Goal: Task Accomplishment & Management: Use online tool/utility

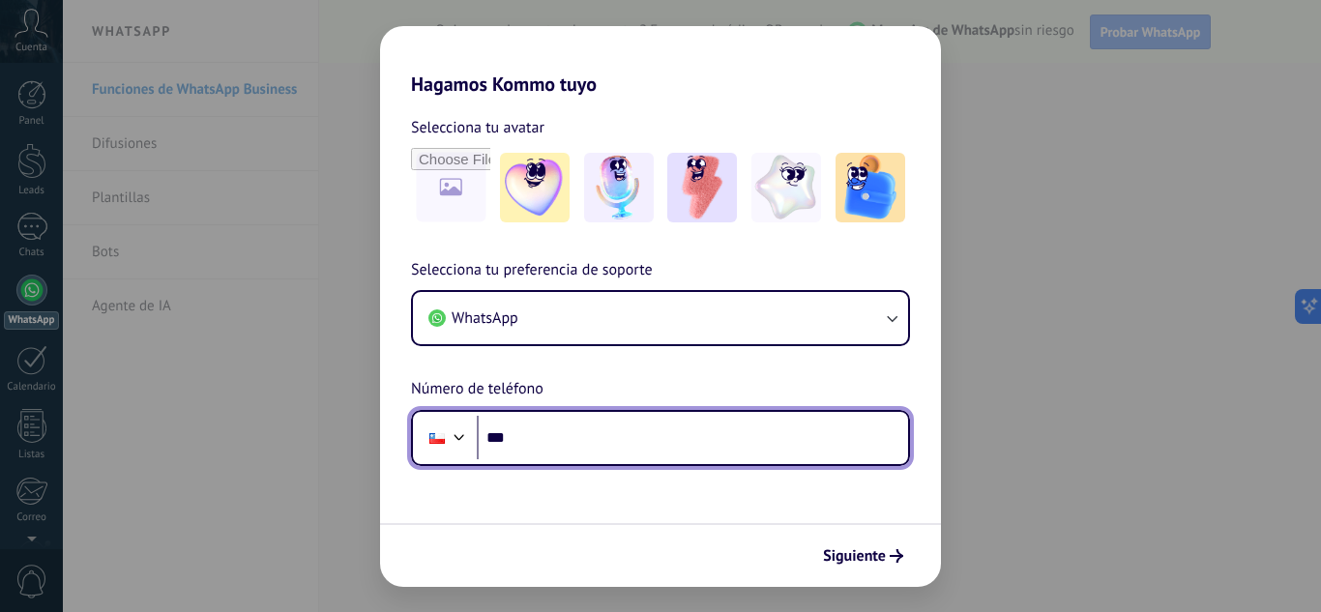
click at [551, 445] on input "***" at bounding box center [692, 438] width 431 height 44
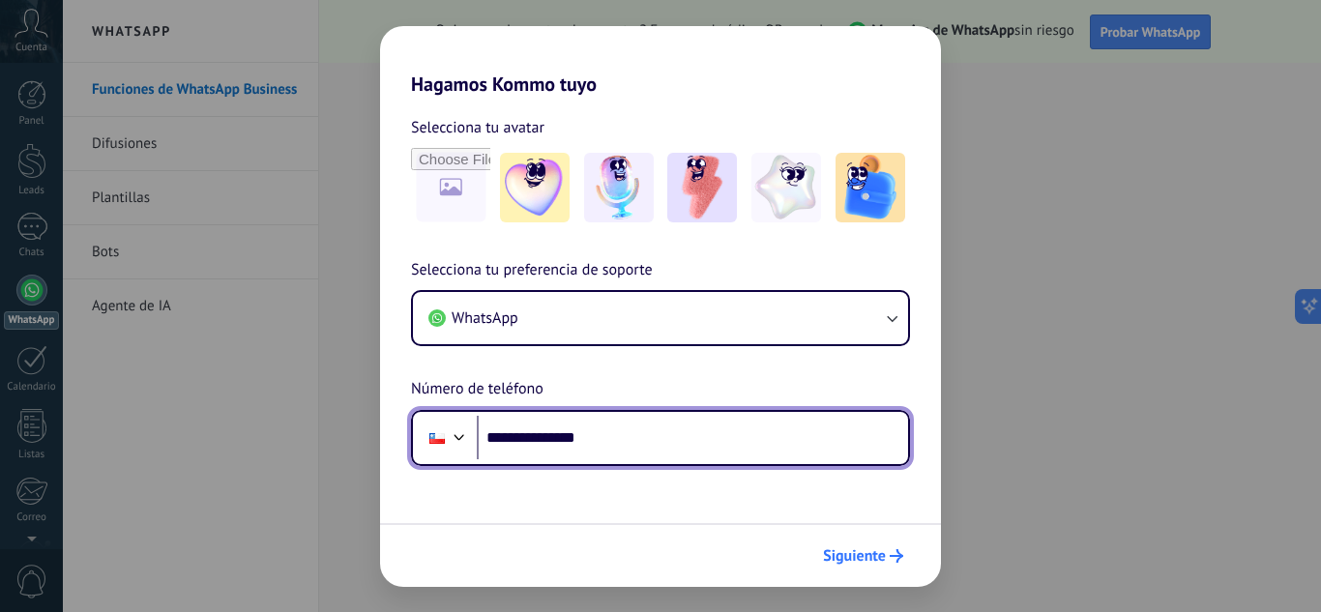
type input "**********"
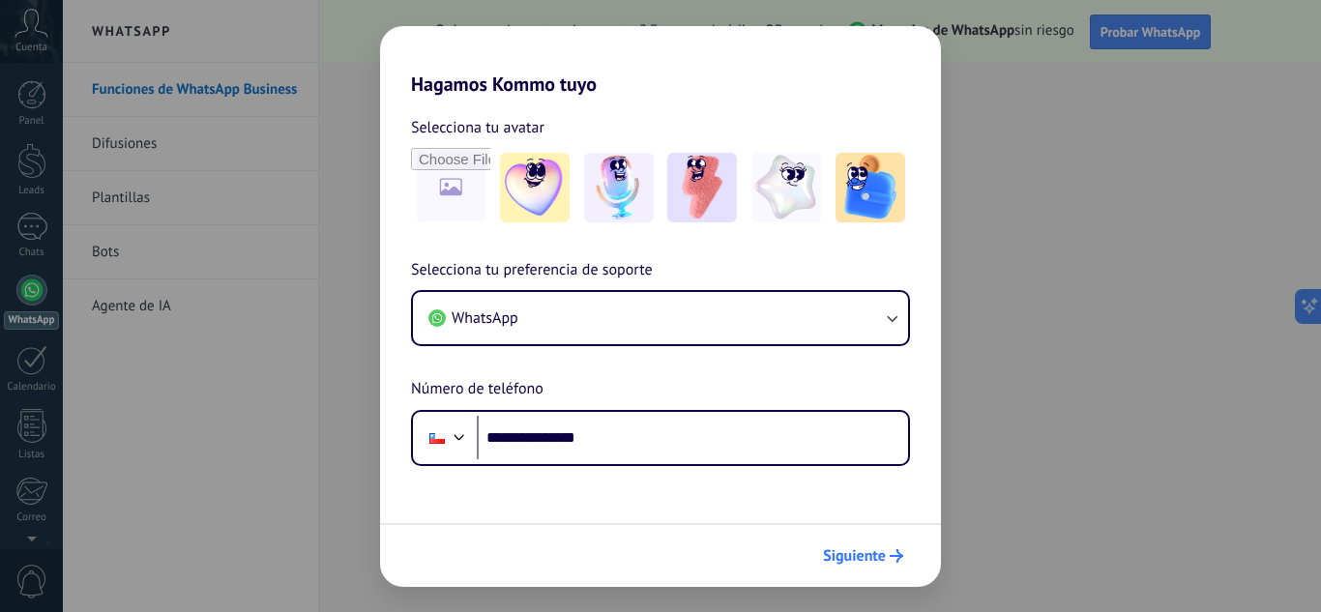
click at [868, 559] on span "Siguiente" at bounding box center [854, 556] width 63 height 14
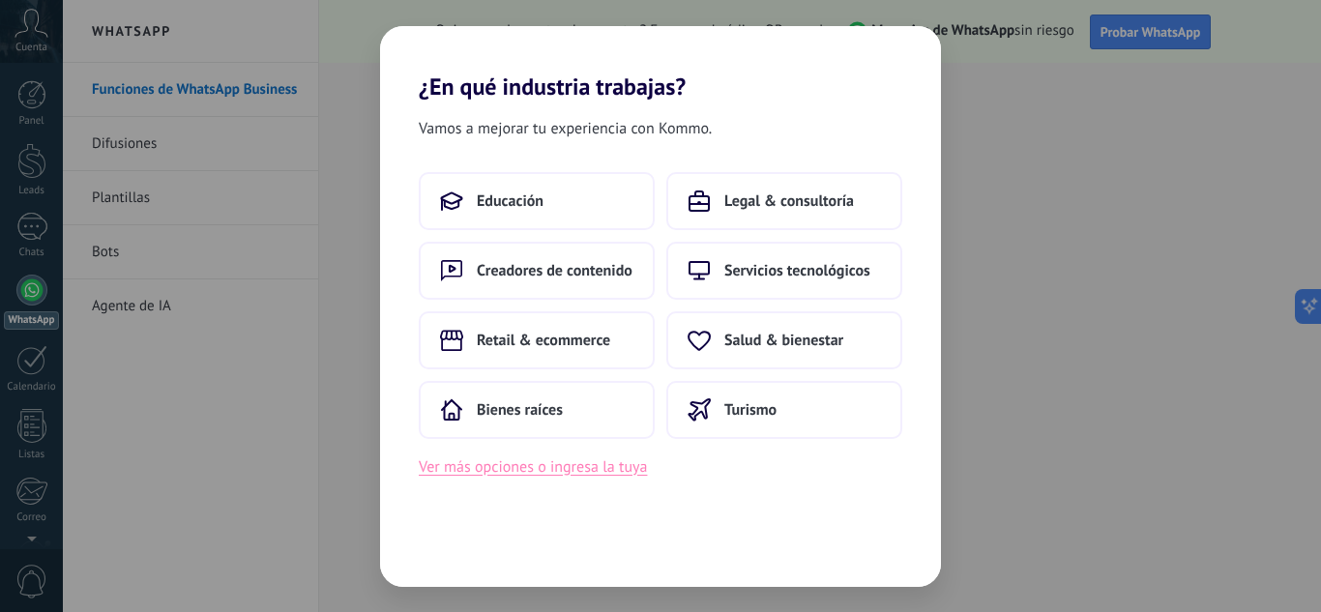
click at [564, 469] on button "Ver más opciones o ingresa la tuya" at bounding box center [533, 467] width 228 height 25
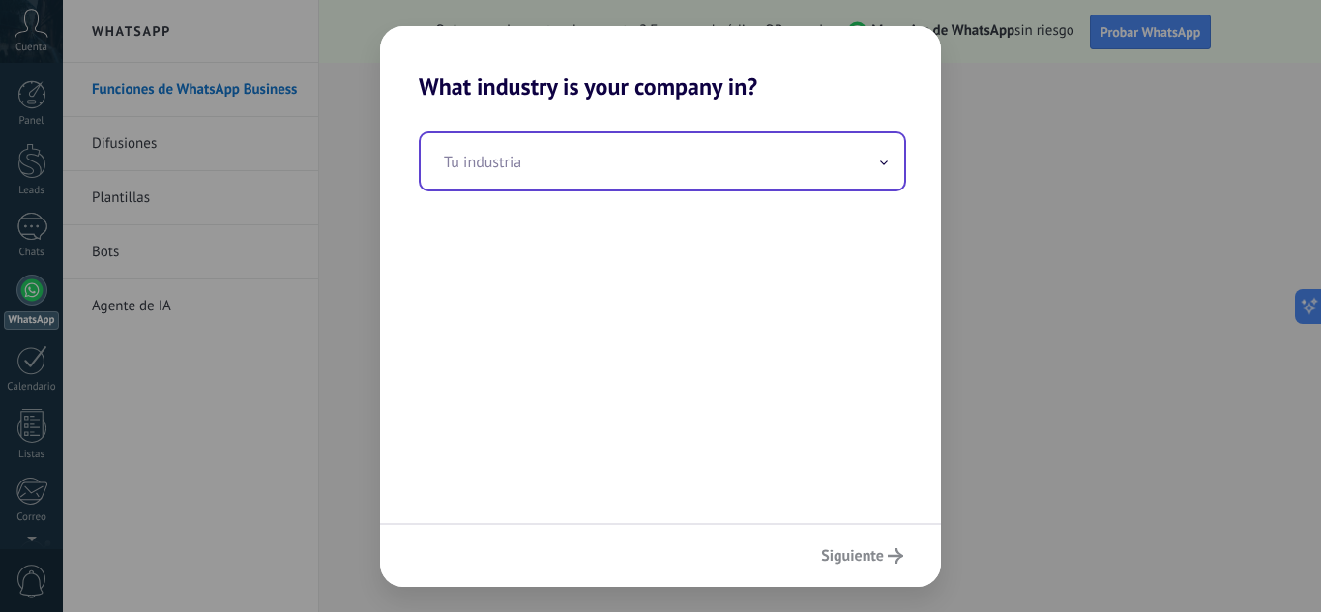
click at [529, 173] on input "text" at bounding box center [663, 161] width 484 height 56
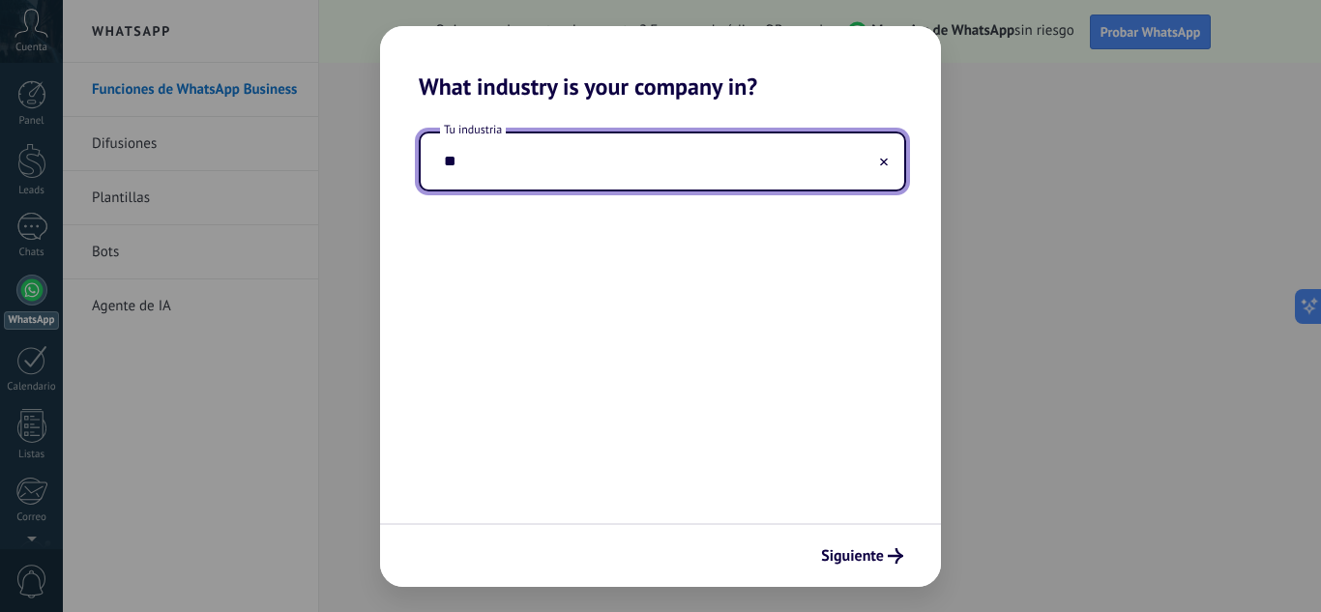
type input "*"
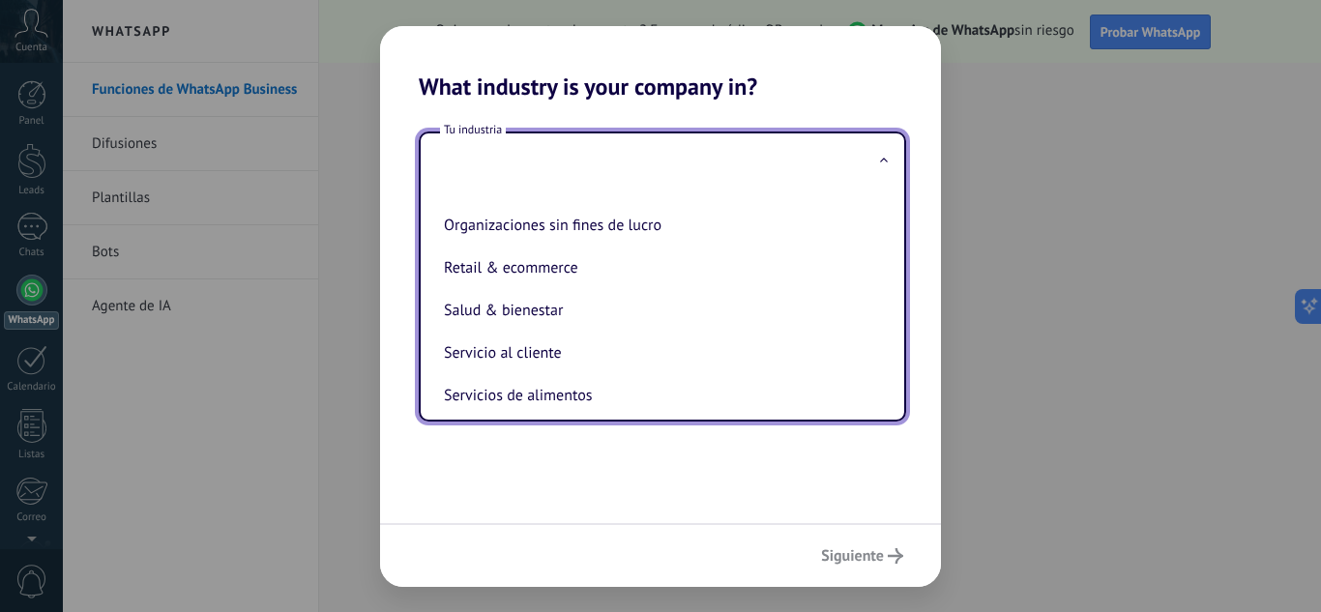
scroll to position [319, 0]
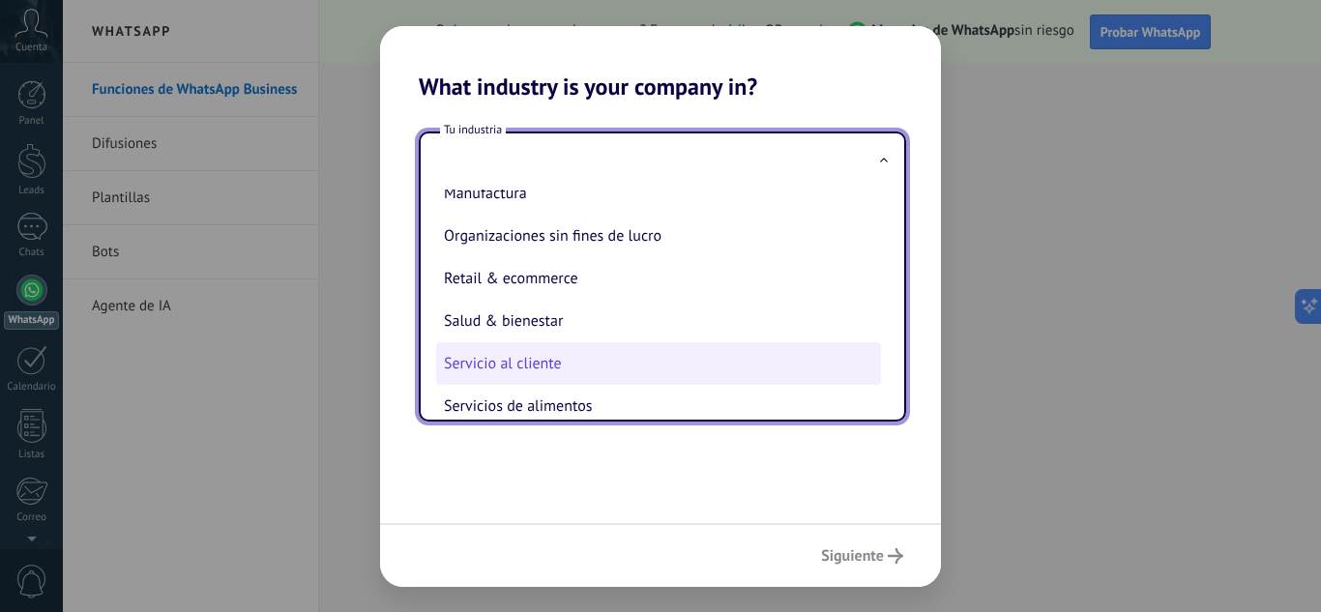
click at [566, 354] on li "Servicio al cliente" at bounding box center [658, 363] width 445 height 43
type input "**********"
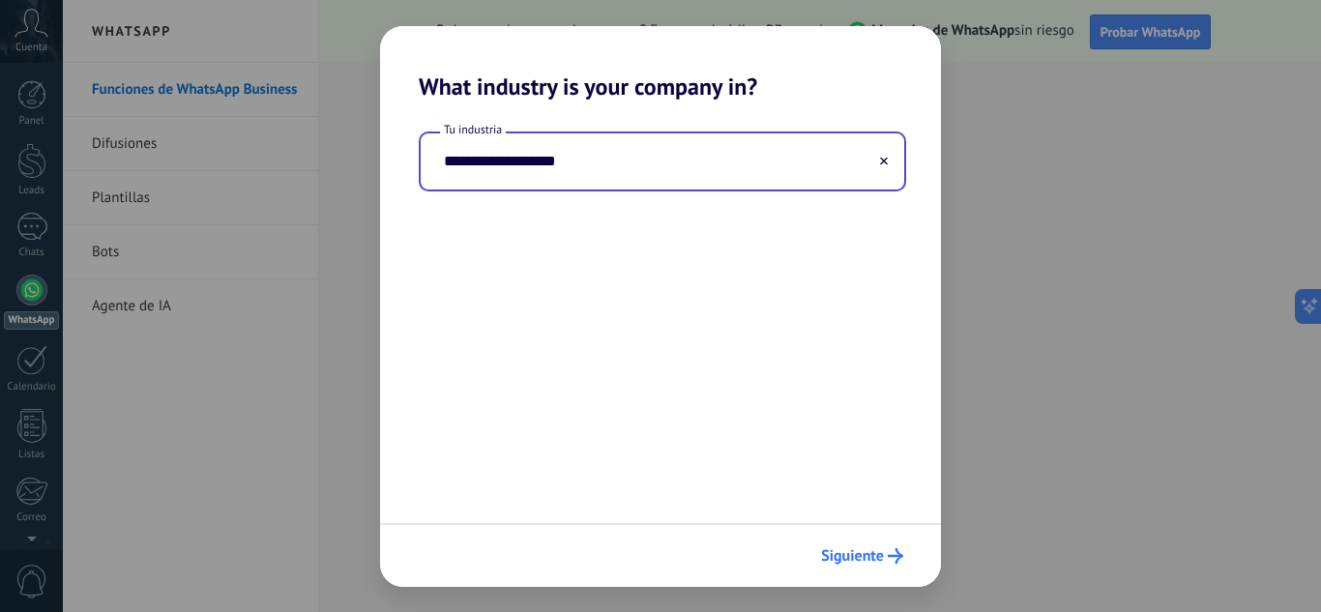
click at [882, 550] on span "Siguiente" at bounding box center [852, 556] width 63 height 14
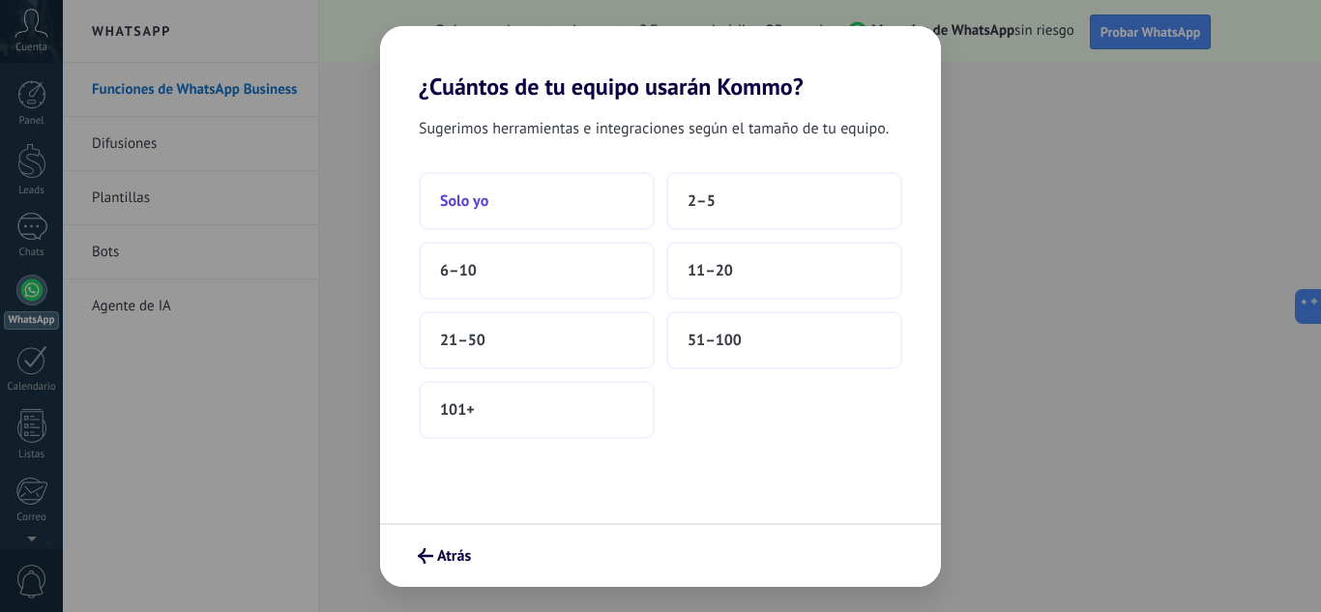
click at [509, 214] on button "Solo yo" at bounding box center [537, 201] width 236 height 58
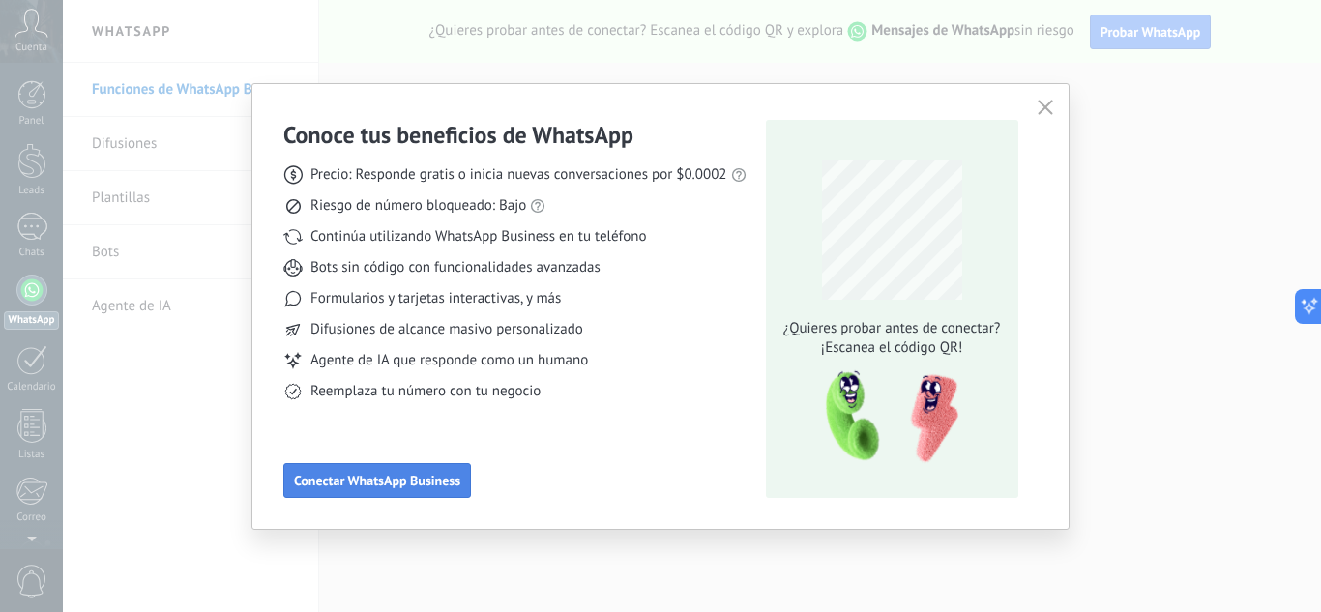
click at [416, 484] on span "Conectar WhatsApp Business" at bounding box center [377, 481] width 166 height 14
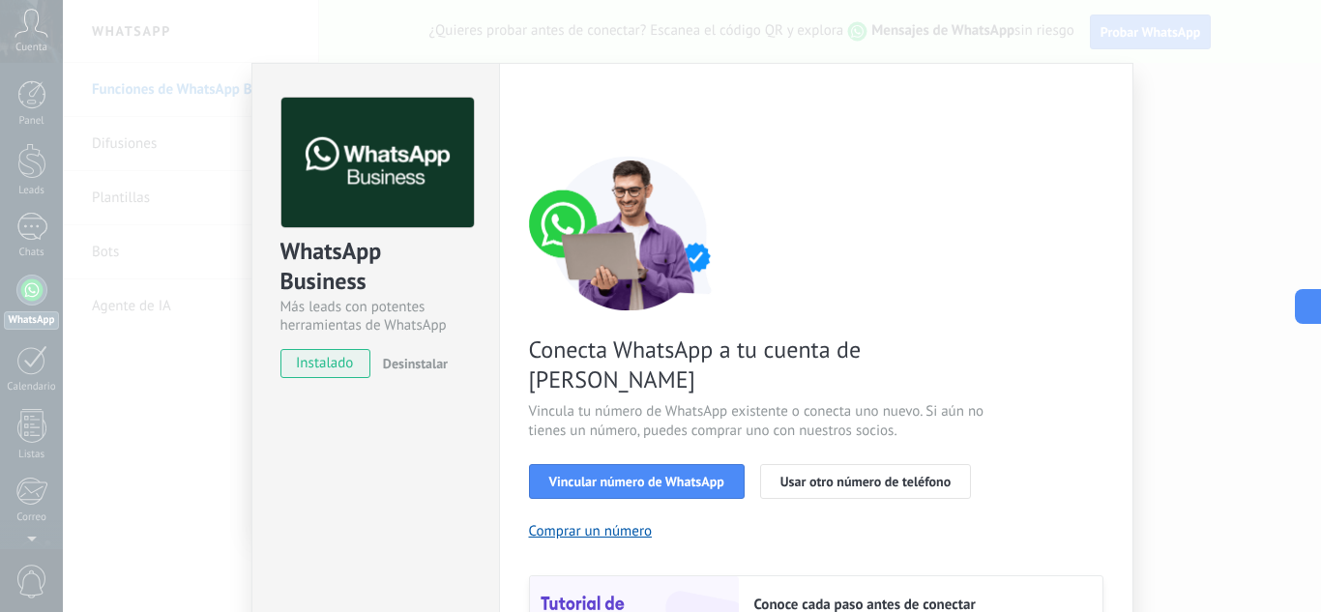
click at [313, 361] on span "instalado" at bounding box center [326, 363] width 88 height 29
click at [613, 475] on span "Vincular número de WhatsApp" at bounding box center [636, 482] width 175 height 14
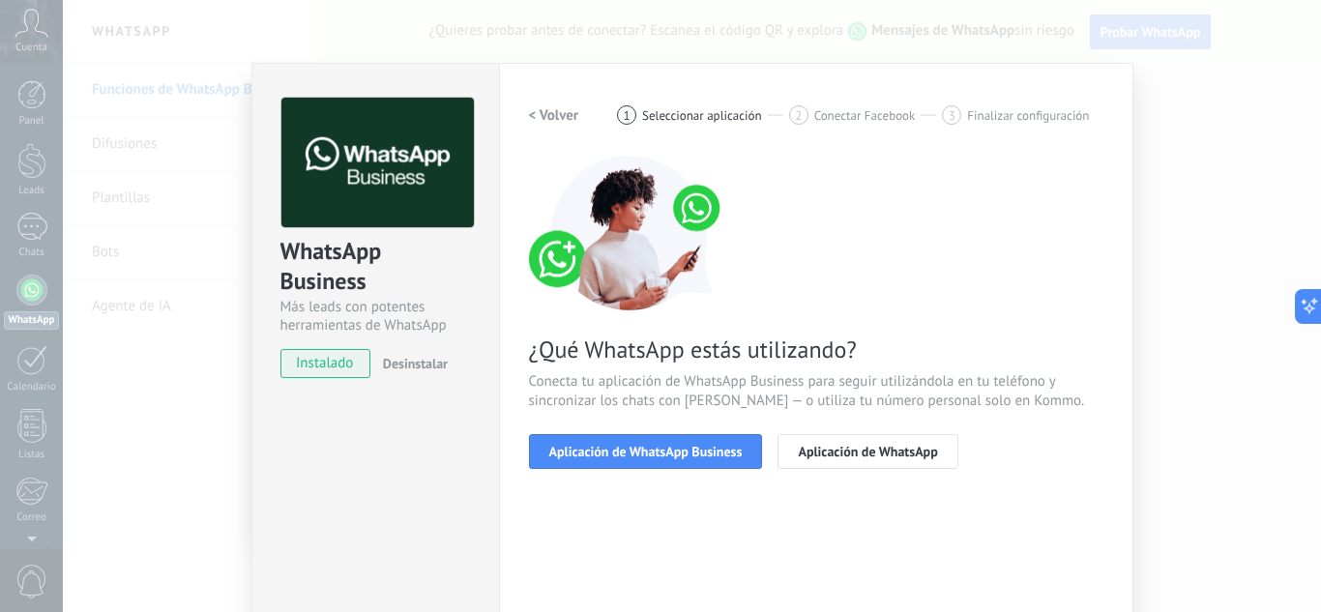
click at [613, 446] on span "Aplicación de WhatsApp Business" at bounding box center [645, 452] width 193 height 14
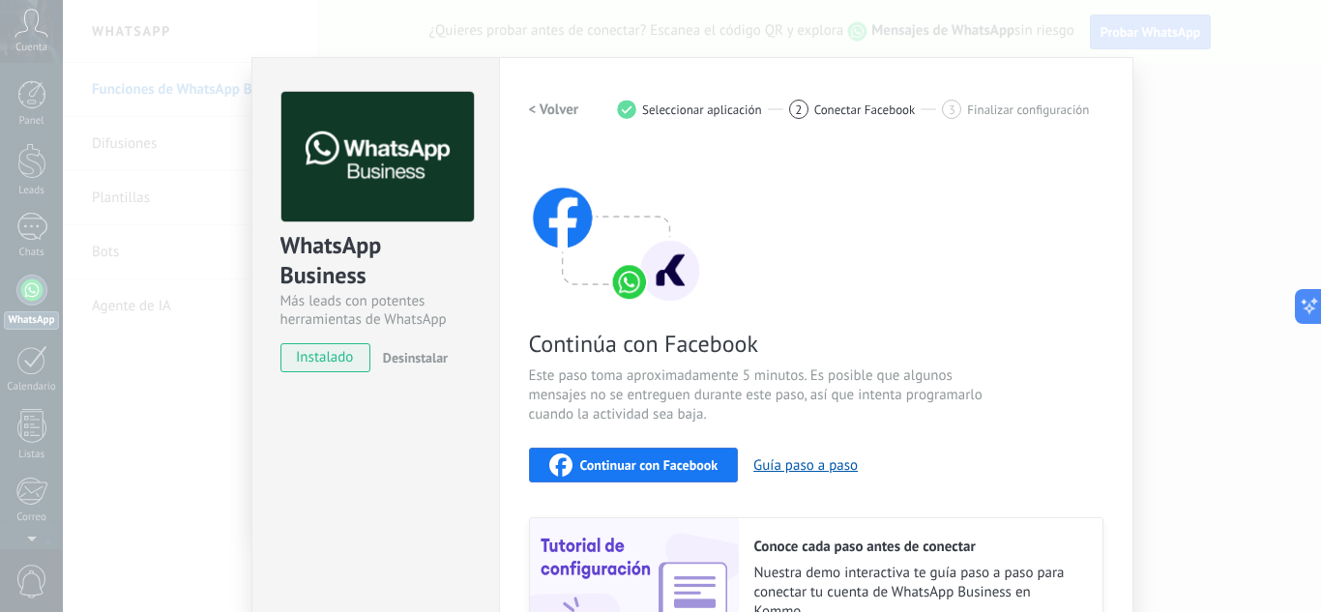
scroll to position [0, 0]
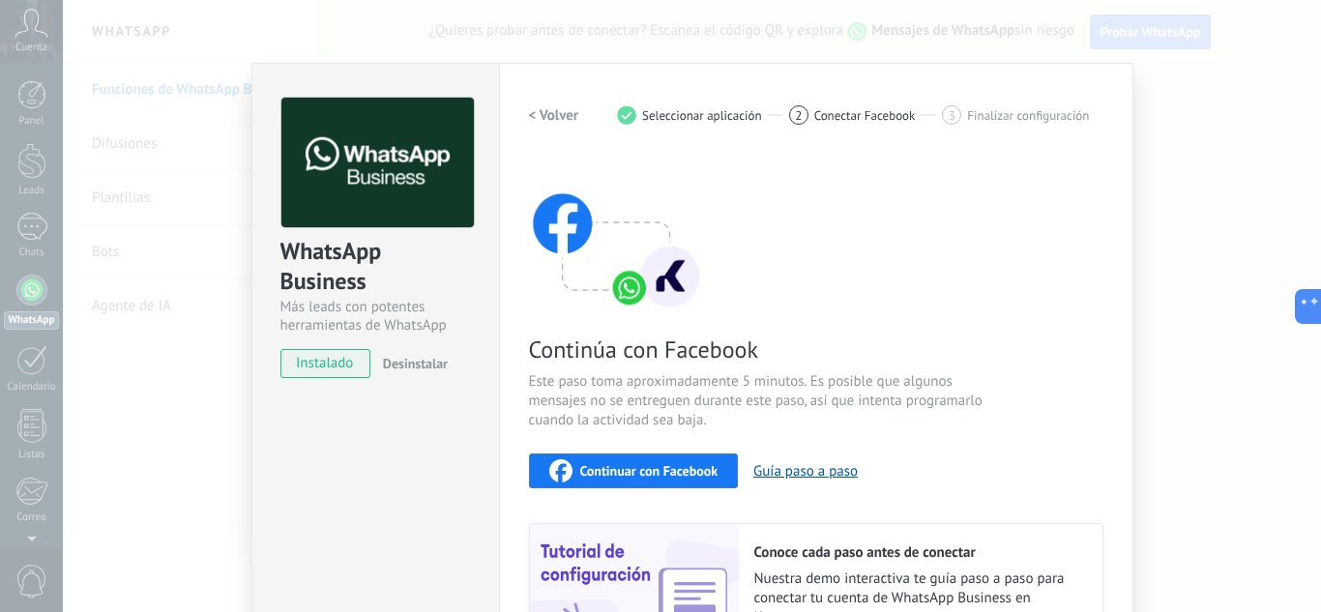
click at [600, 479] on div "Continuar con Facebook" at bounding box center [633, 470] width 169 height 23
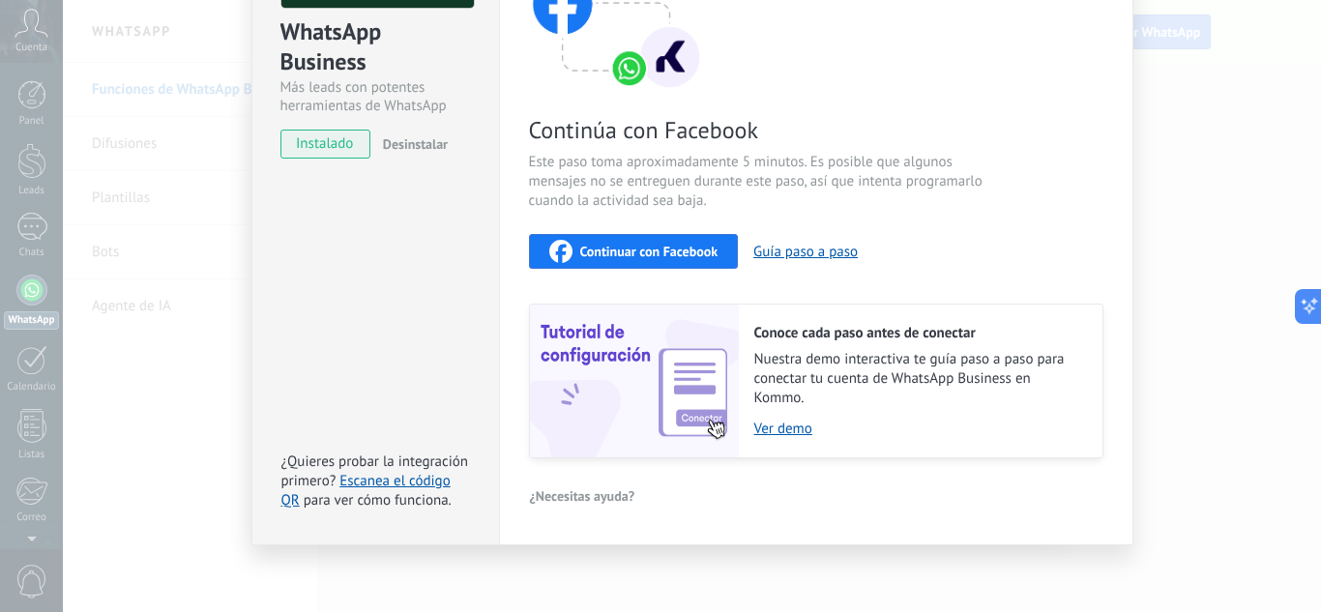
scroll to position [224, 0]
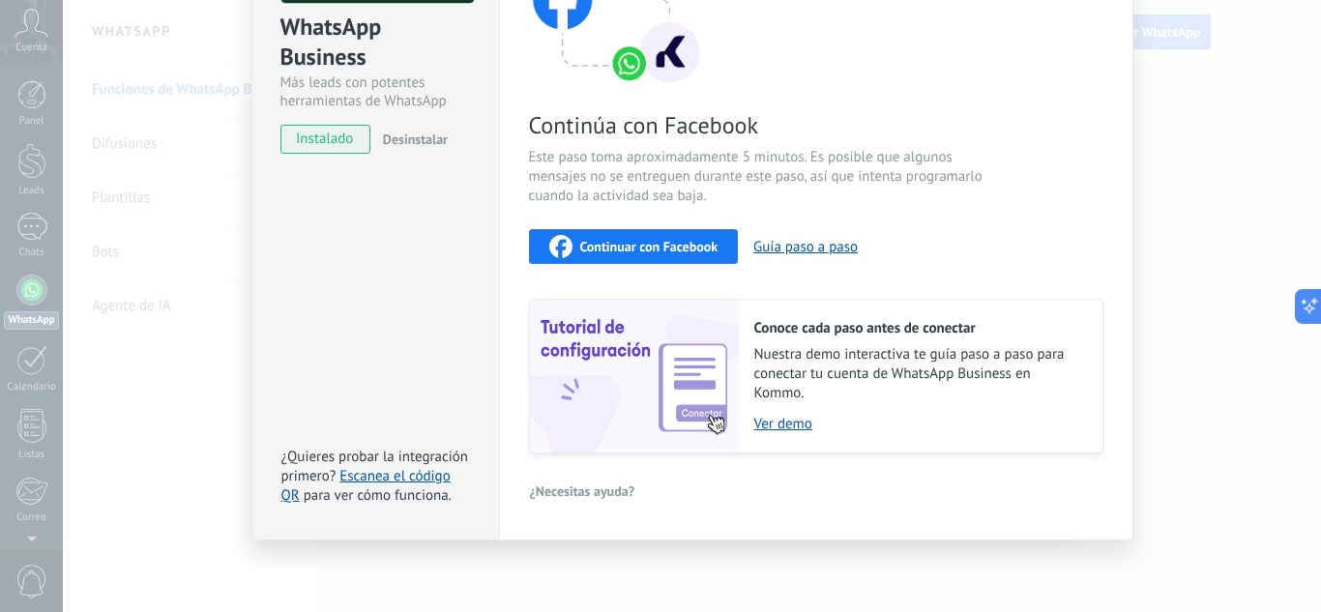
click at [644, 240] on span "Continuar con Facebook" at bounding box center [649, 247] width 138 height 14
click at [660, 247] on span "Continuar con Facebook" at bounding box center [649, 247] width 138 height 14
